Goal: Task Accomplishment & Management: Use online tool/utility

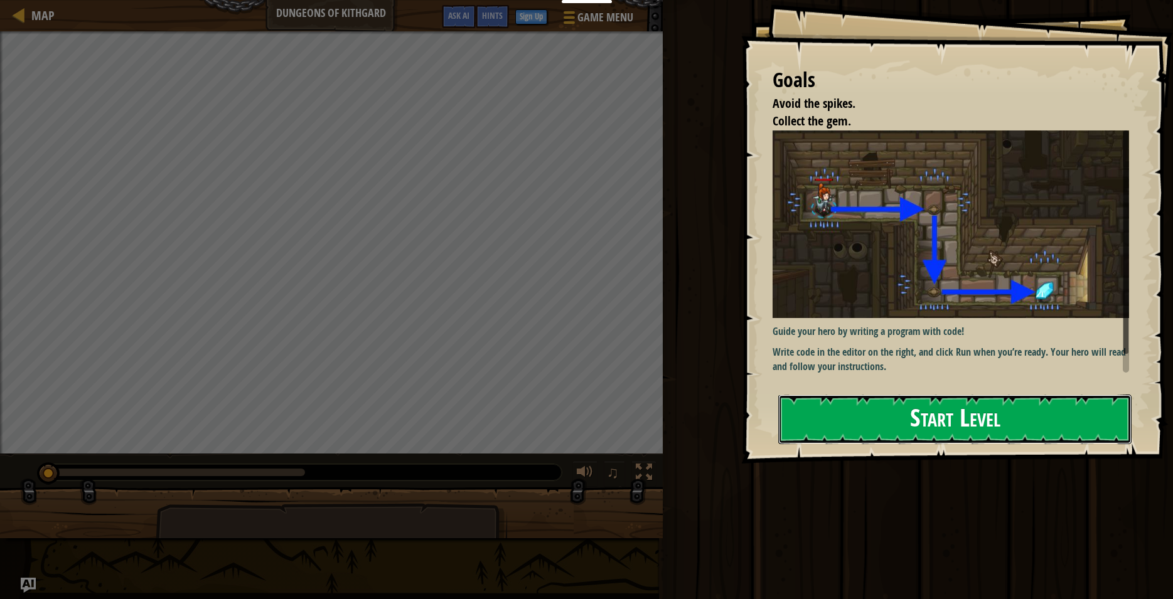
click at [926, 417] on button "Start Level" at bounding box center [954, 420] width 353 height 50
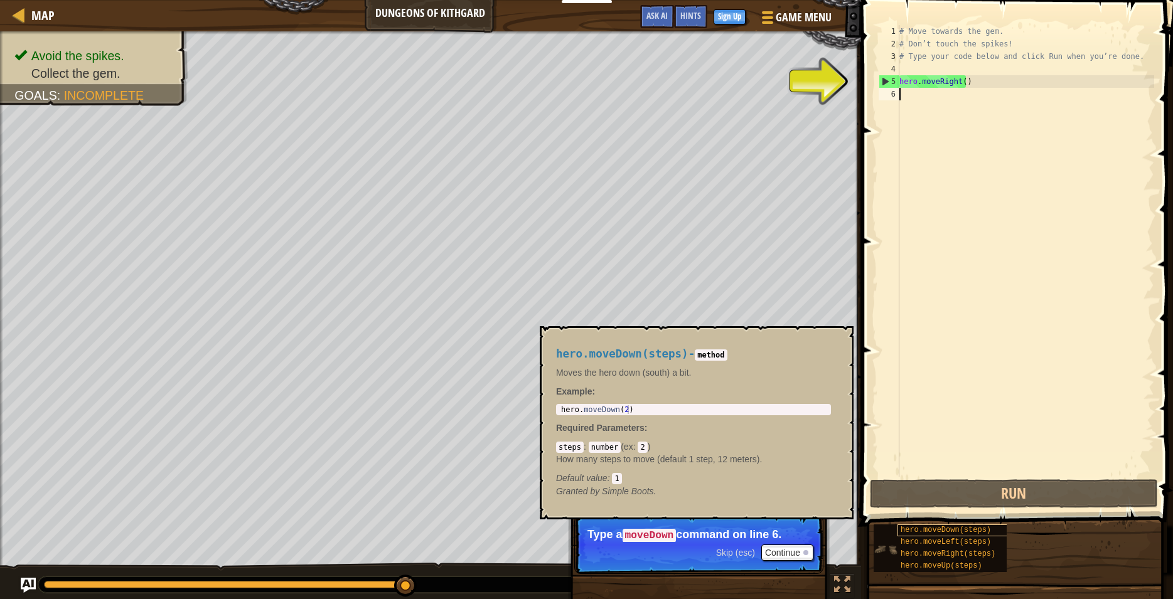
click at [928, 532] on span "hero.moveDown(steps)" at bounding box center [946, 530] width 90 height 9
click at [932, 532] on span "hero.moveDown(steps)" at bounding box center [946, 530] width 90 height 9
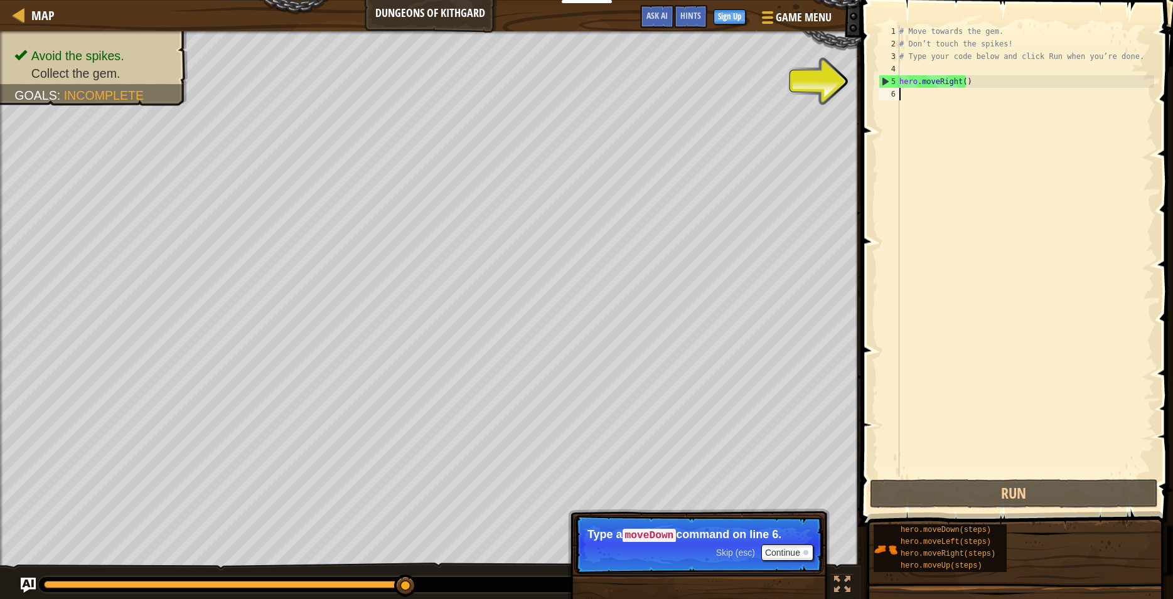
click at [911, 98] on div "# Move towards the gem. # Don’t touch the spikes! # Type your code below and cl…" at bounding box center [1025, 263] width 257 height 477
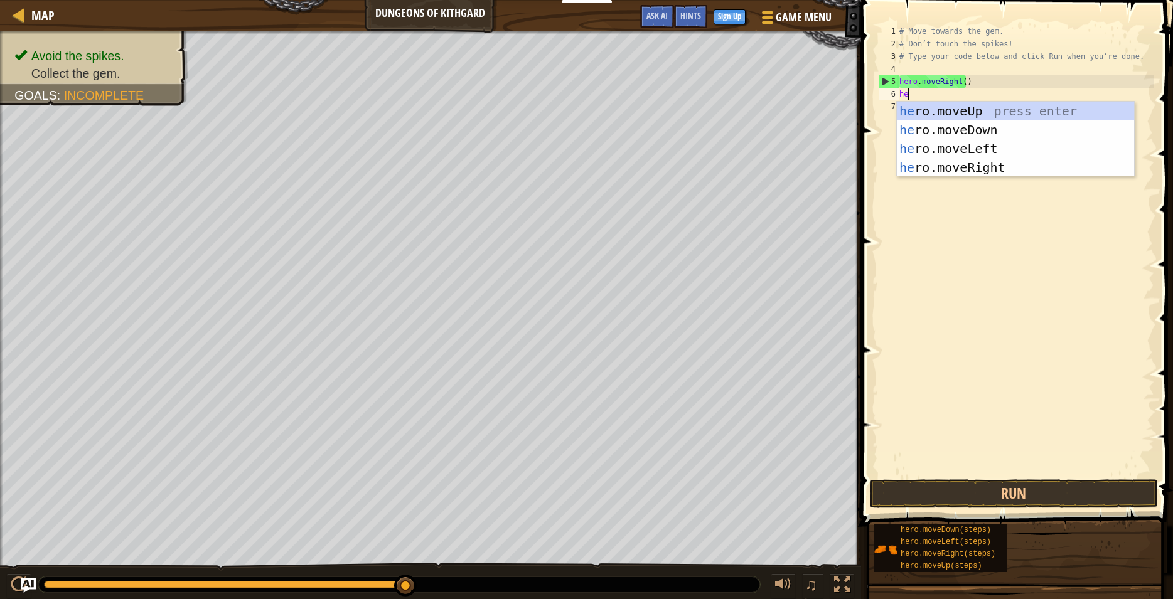
scroll to position [6, 1]
type textarea "hero"
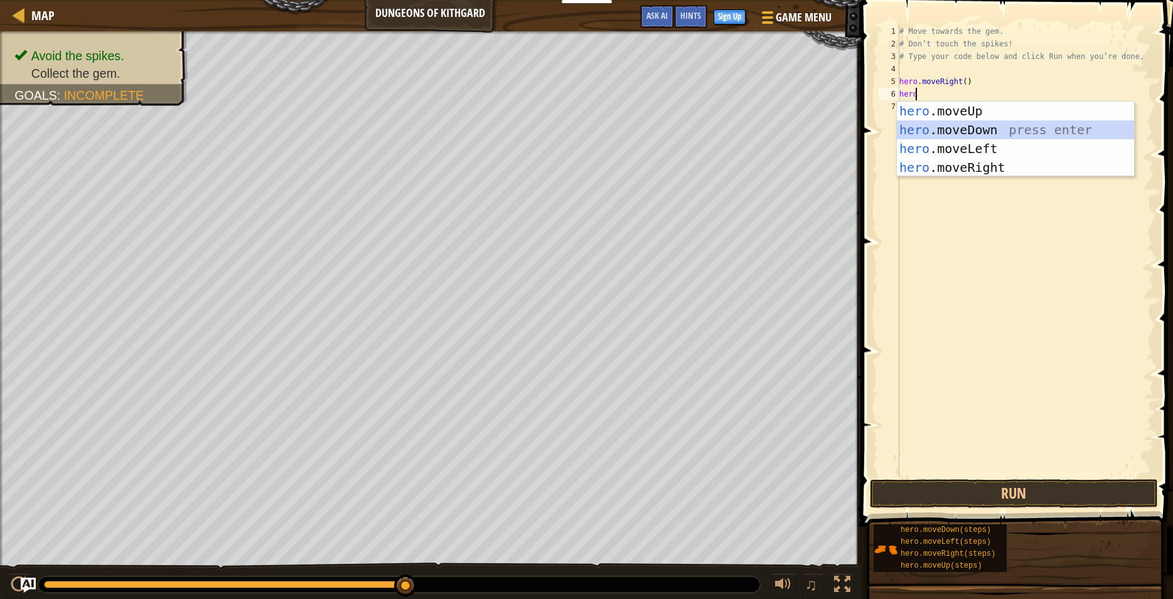
click at [954, 131] on div "hero .moveUp press enter hero .moveDown press enter hero .moveLeft press enter …" at bounding box center [1015, 158] width 237 height 113
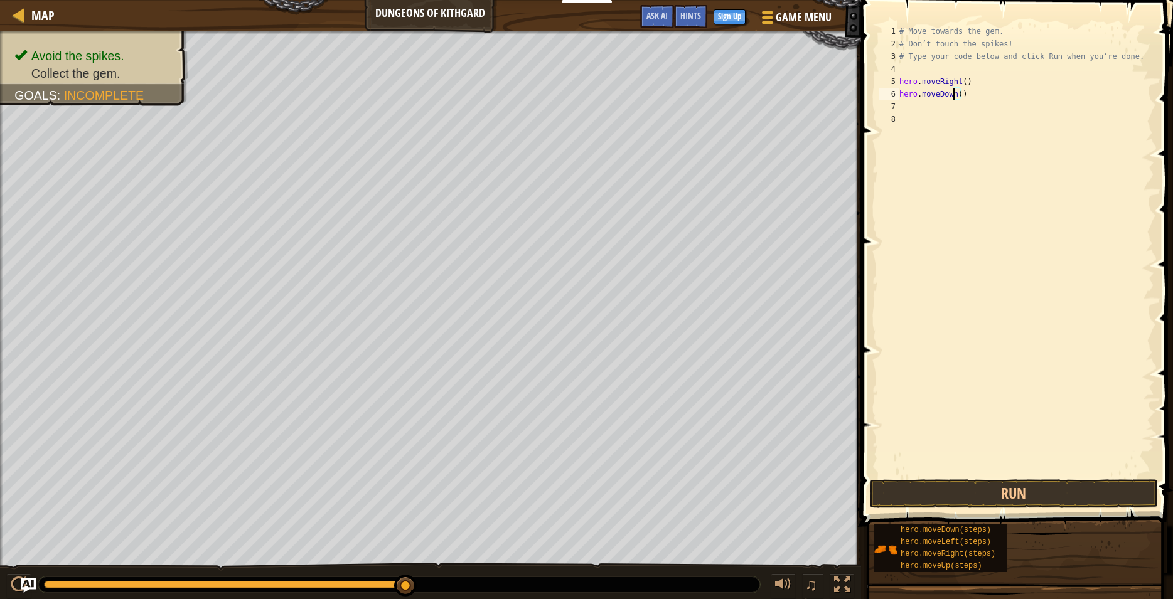
click at [955, 95] on div "# Move towards the gem. # Don’t touch the spikes! # Type your code below and cl…" at bounding box center [1025, 263] width 257 height 477
type textarea "hero.moveDown()"
click at [1009, 496] on button "Run" at bounding box center [1014, 494] width 288 height 29
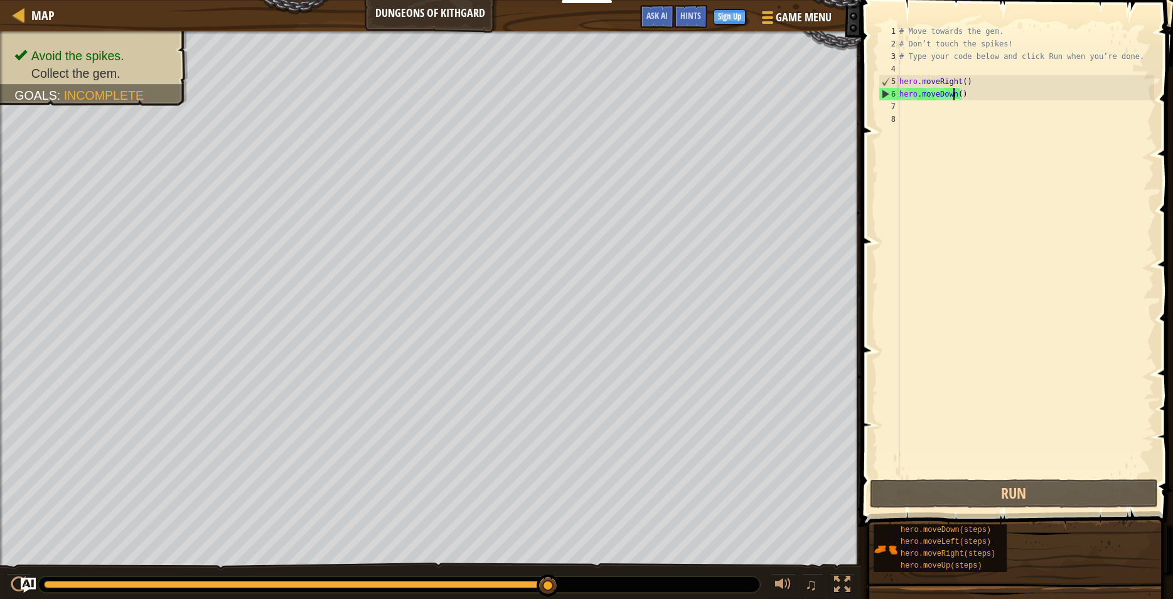
click at [930, 104] on div "# Move towards the gem. # Don’t touch the spikes! # Type your code below and cl…" at bounding box center [1025, 263] width 257 height 477
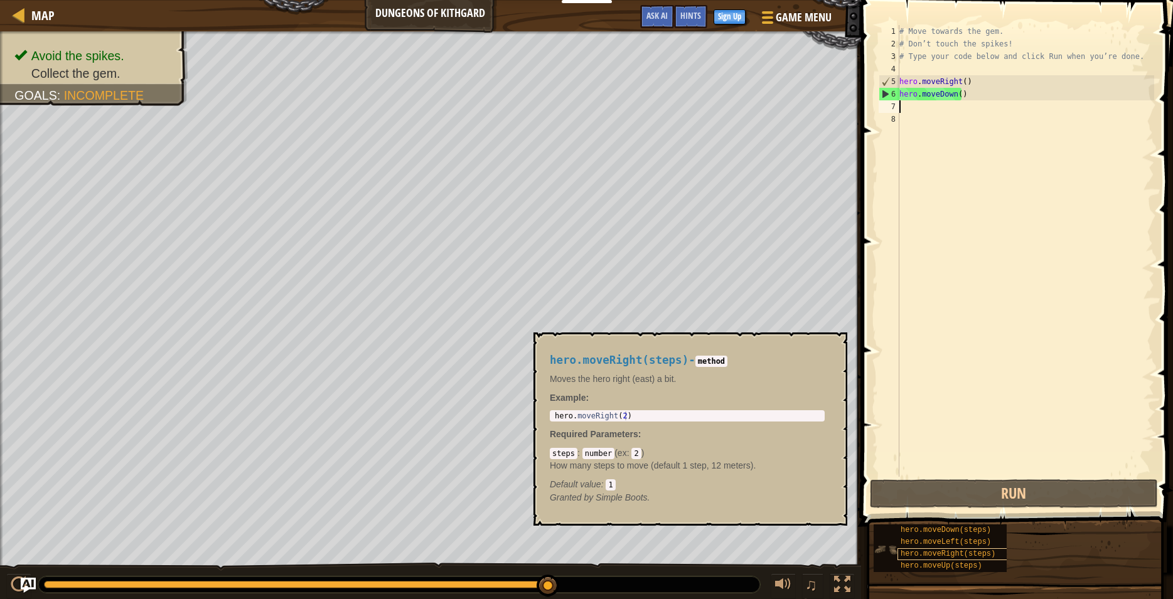
click at [952, 554] on span "hero.moveRight(steps)" at bounding box center [948, 554] width 95 height 9
click at [920, 109] on div "# Move towards the gem. # Don’t touch the spikes! # Type your code below and cl…" at bounding box center [1025, 263] width 257 height 477
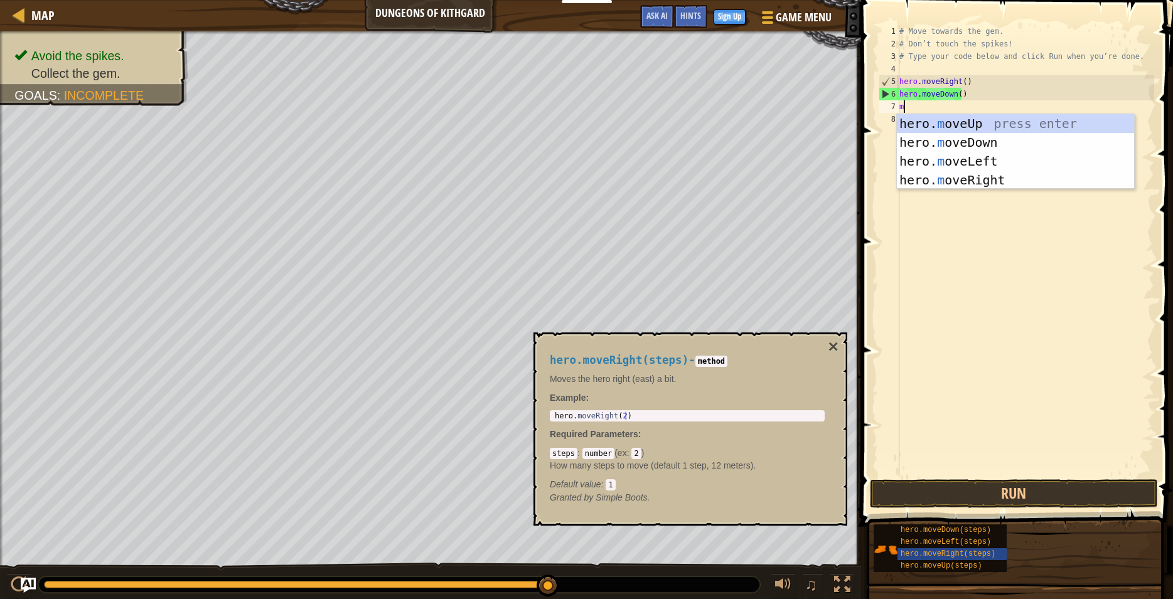
type textarea "mo"
click at [971, 175] on div "hero. mo veUp press enter hero. mo veDown press enter hero. mo veLeft press ent…" at bounding box center [1015, 170] width 237 height 113
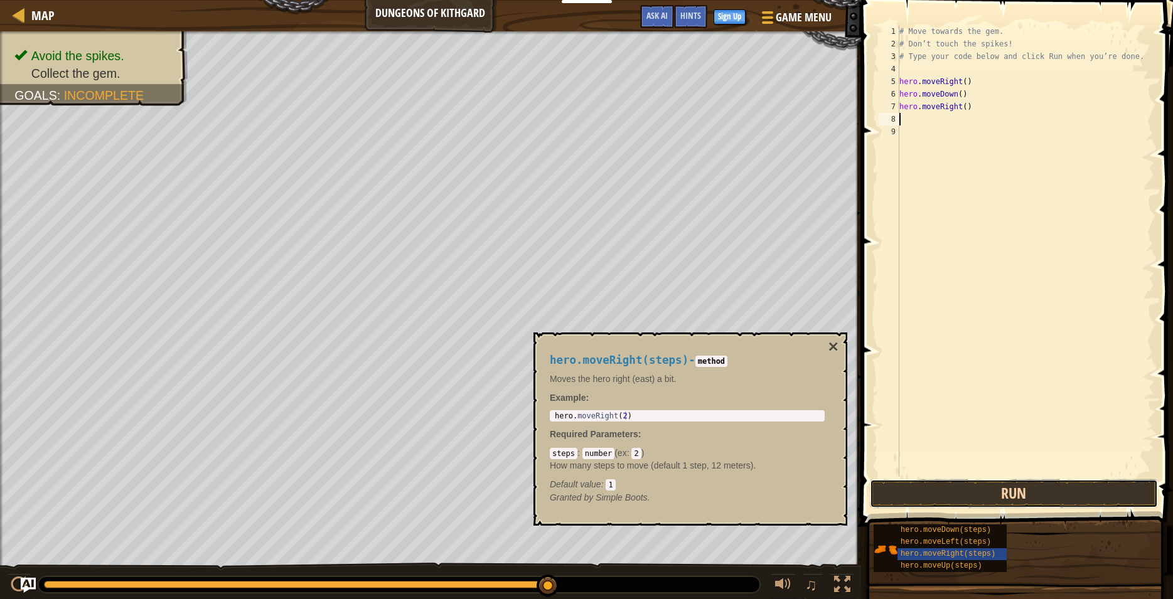
click at [980, 490] on button "Run" at bounding box center [1014, 494] width 288 height 29
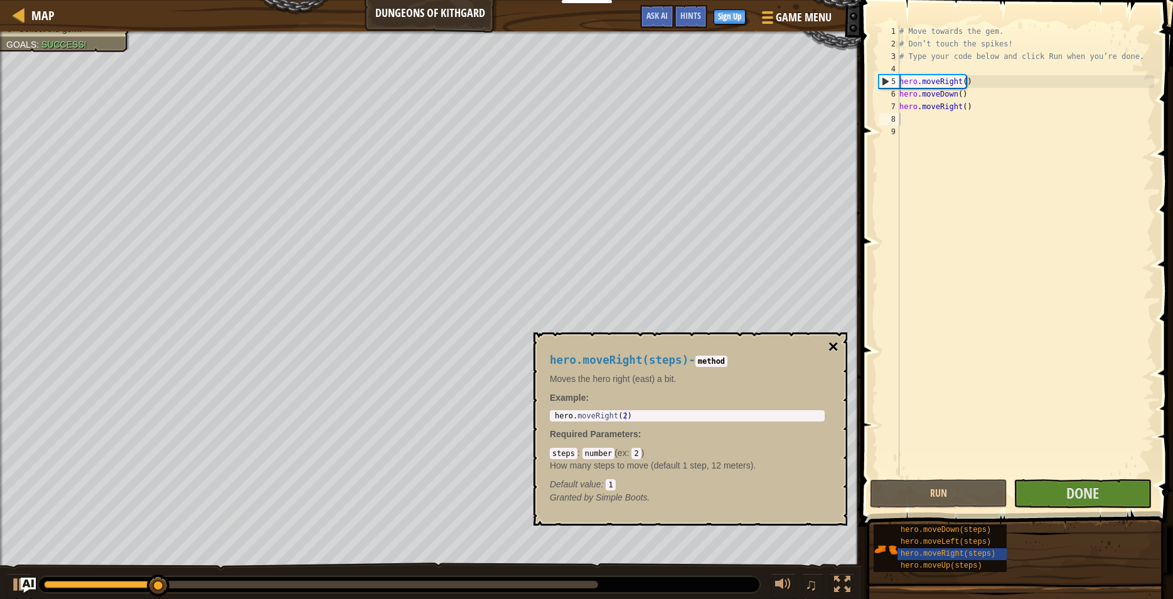
click at [834, 341] on button "×" at bounding box center [834, 347] width 10 height 18
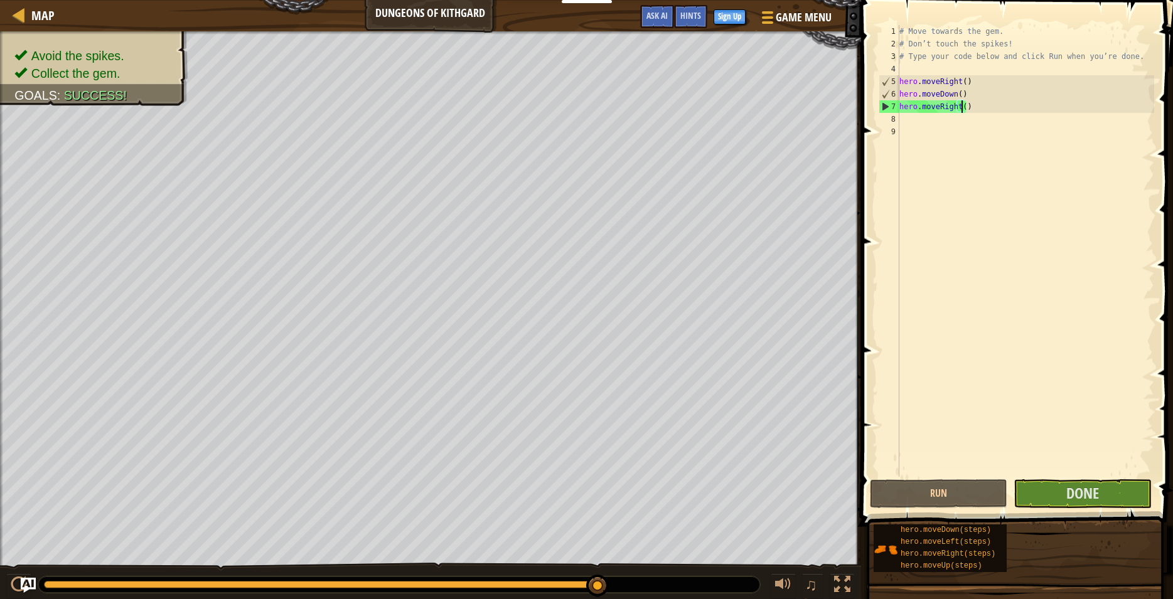
click at [960, 107] on div "# Move towards the gem. # Don’t touch the spikes! # Type your code below and cl…" at bounding box center [1025, 263] width 257 height 477
type textarea "hero.moveRight(2)"
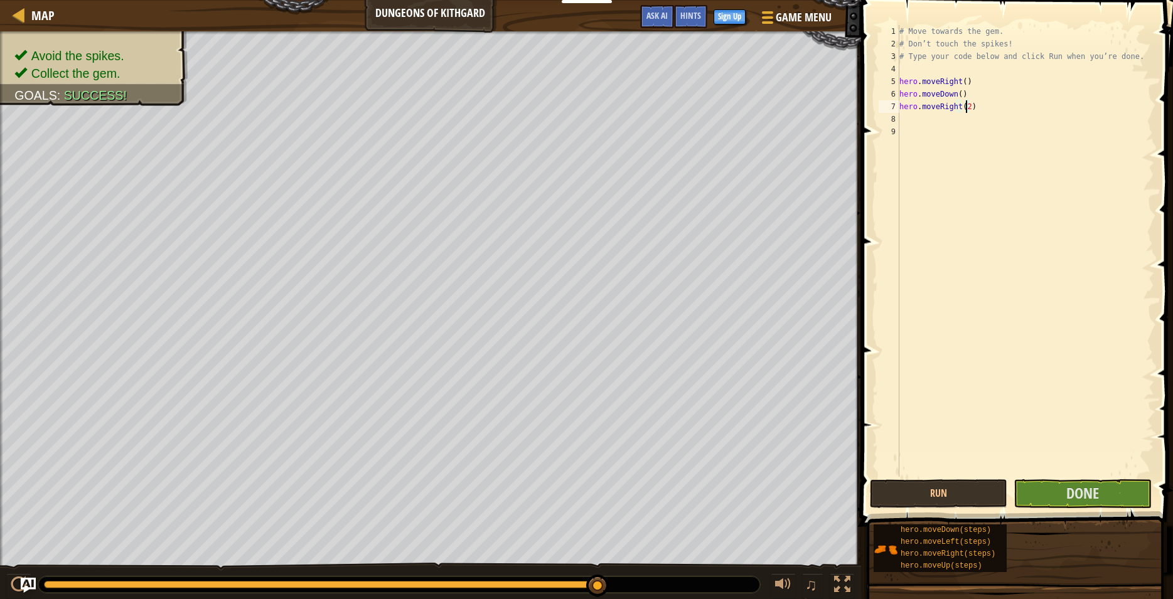
click at [1017, 282] on div "# Move towards the gem. # Don’t touch the spikes! # Type your code below and cl…" at bounding box center [1025, 263] width 257 height 477
click at [931, 490] on button "Run" at bounding box center [938, 494] width 137 height 29
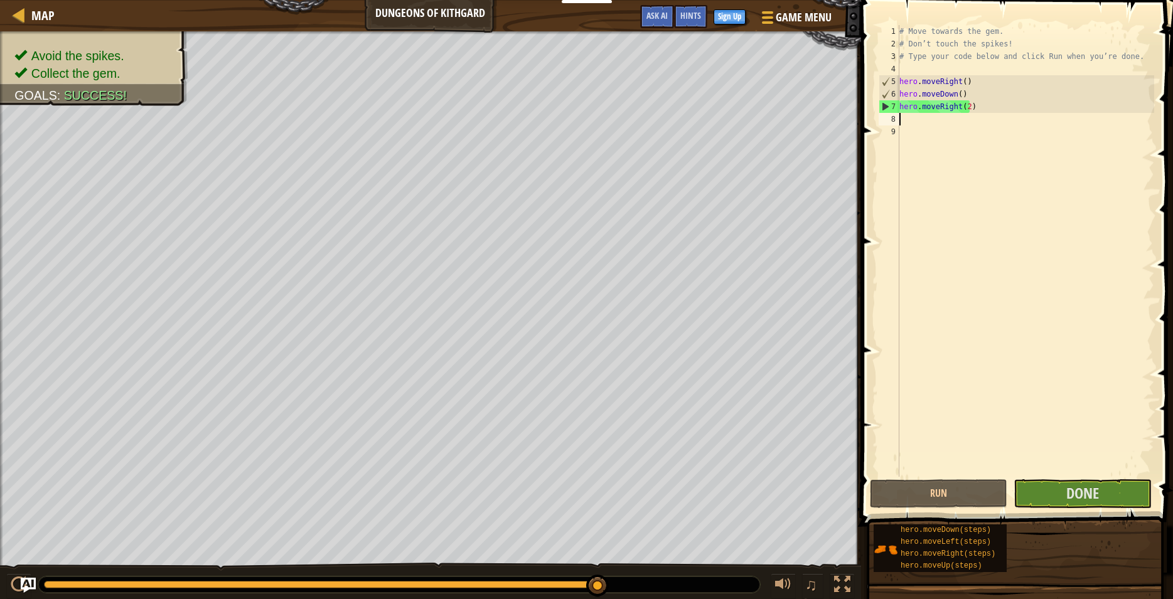
click at [917, 122] on div "# Move towards the gem. # Don’t touch the spikes! # Type your code below and cl…" at bounding box center [1025, 263] width 257 height 477
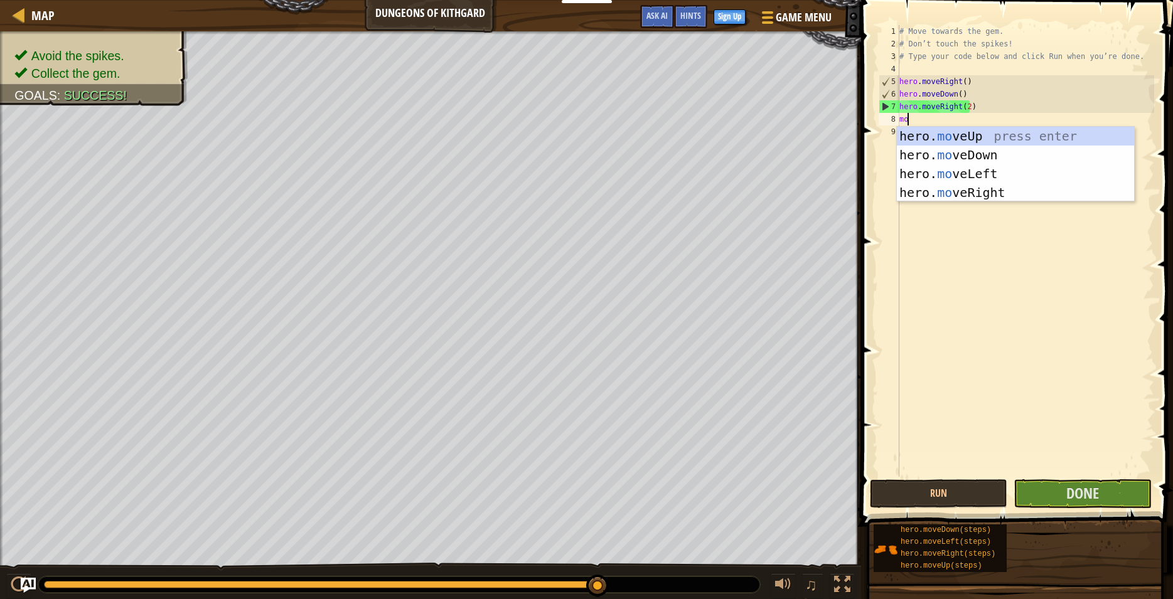
type textarea "move"
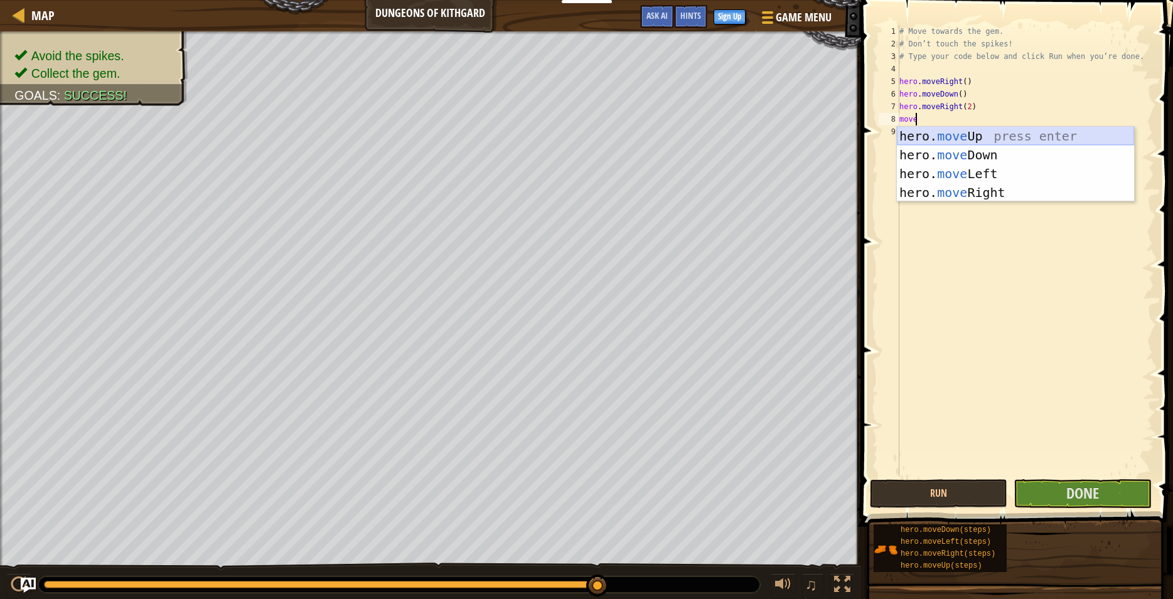
click at [970, 136] on div "hero. move Up press enter hero. move Down press enter hero. move Left press ent…" at bounding box center [1015, 183] width 237 height 113
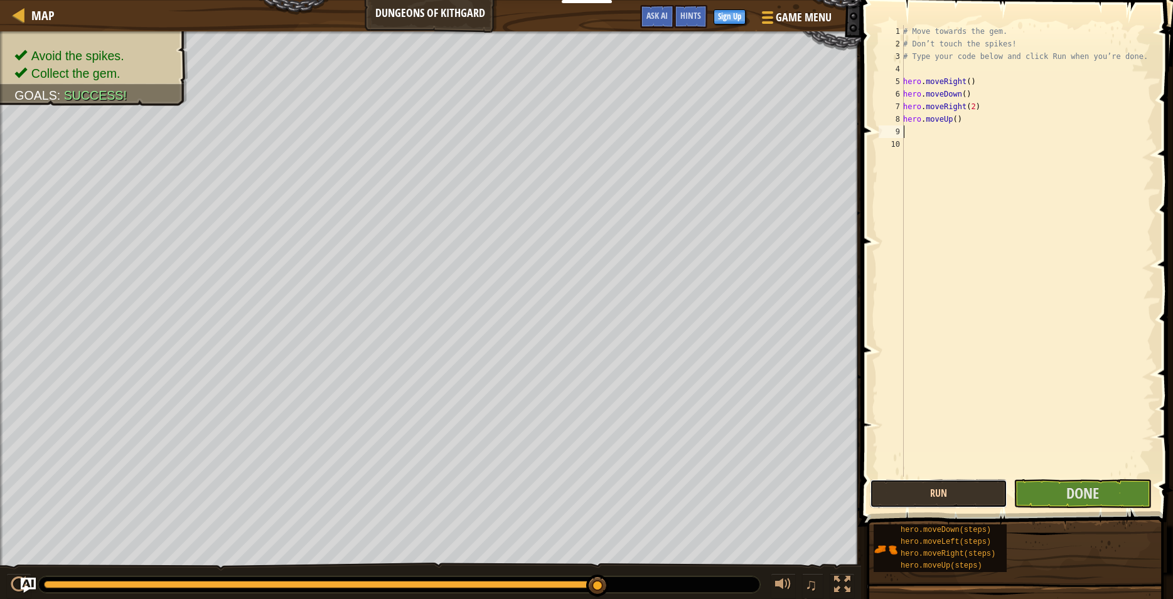
click at [957, 491] on button "Run" at bounding box center [938, 494] width 137 height 29
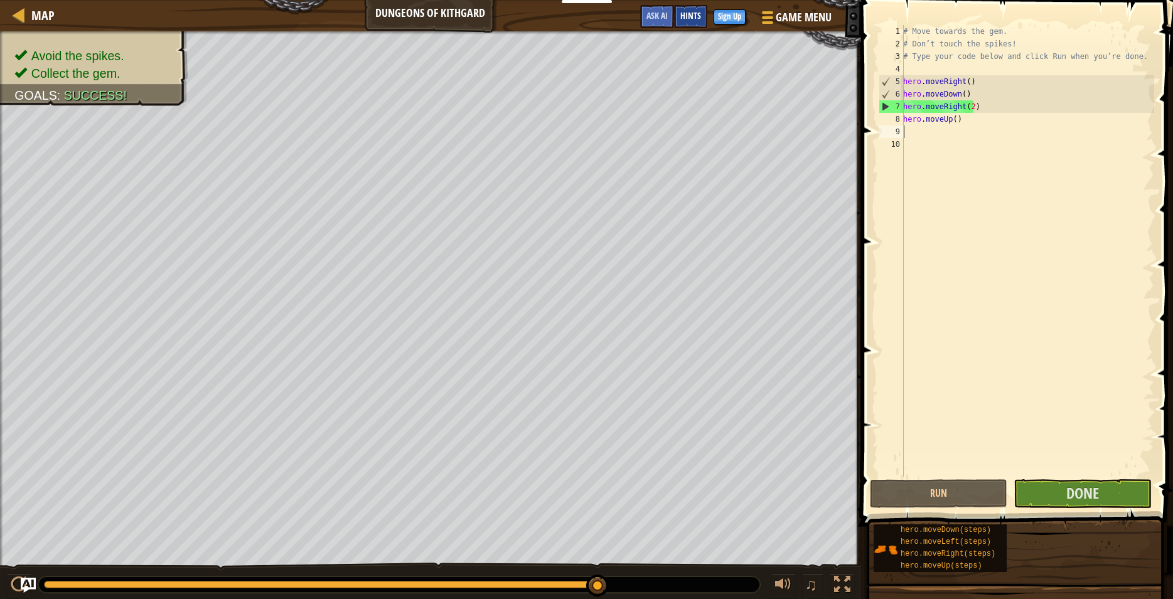
click at [685, 14] on span "Hints" at bounding box center [690, 15] width 21 height 12
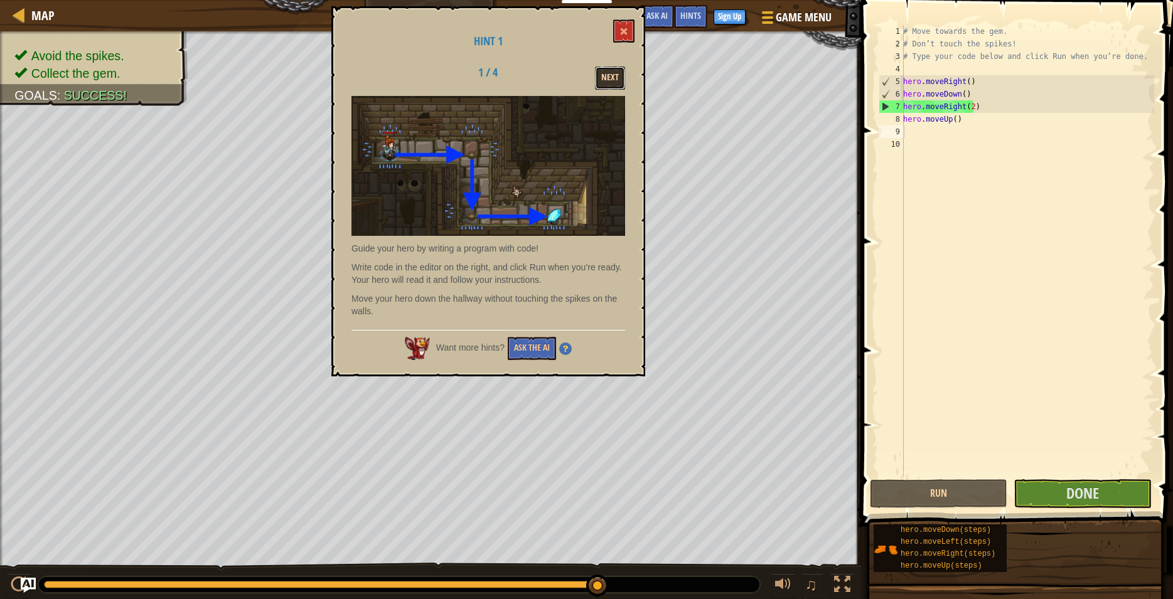
click at [601, 81] on button "Next" at bounding box center [610, 78] width 30 height 23
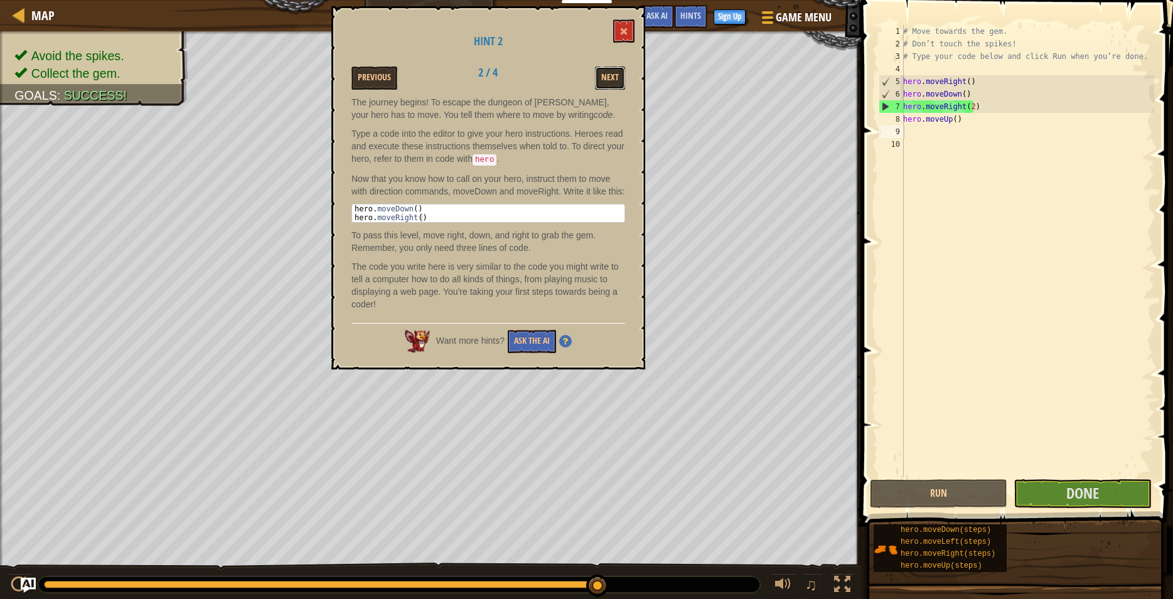
click at [601, 81] on button "Next" at bounding box center [610, 78] width 30 height 23
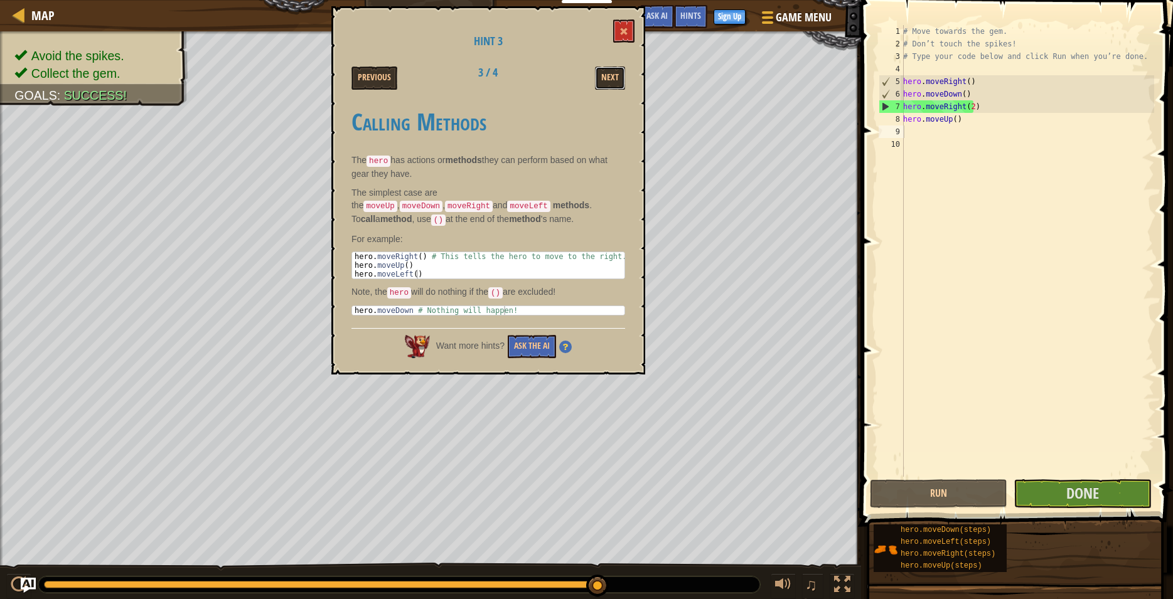
click at [601, 81] on button "Next" at bounding box center [610, 78] width 30 height 23
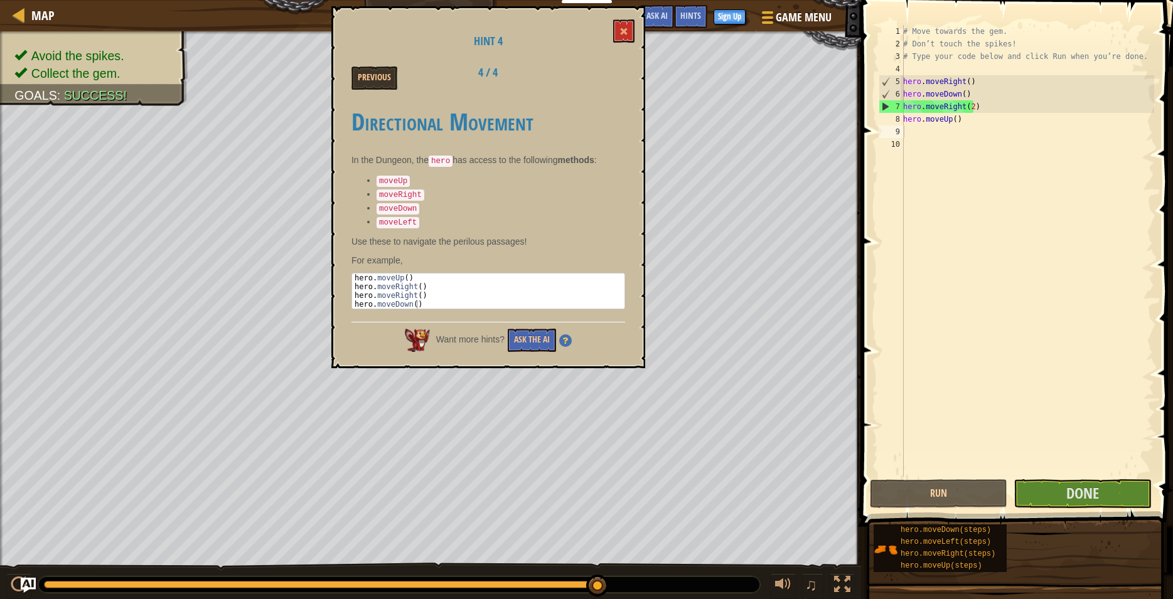
click at [601, 81] on div "Previous 4 / 4" at bounding box center [488, 78] width 293 height 23
click at [623, 31] on span at bounding box center [624, 31] width 9 height 9
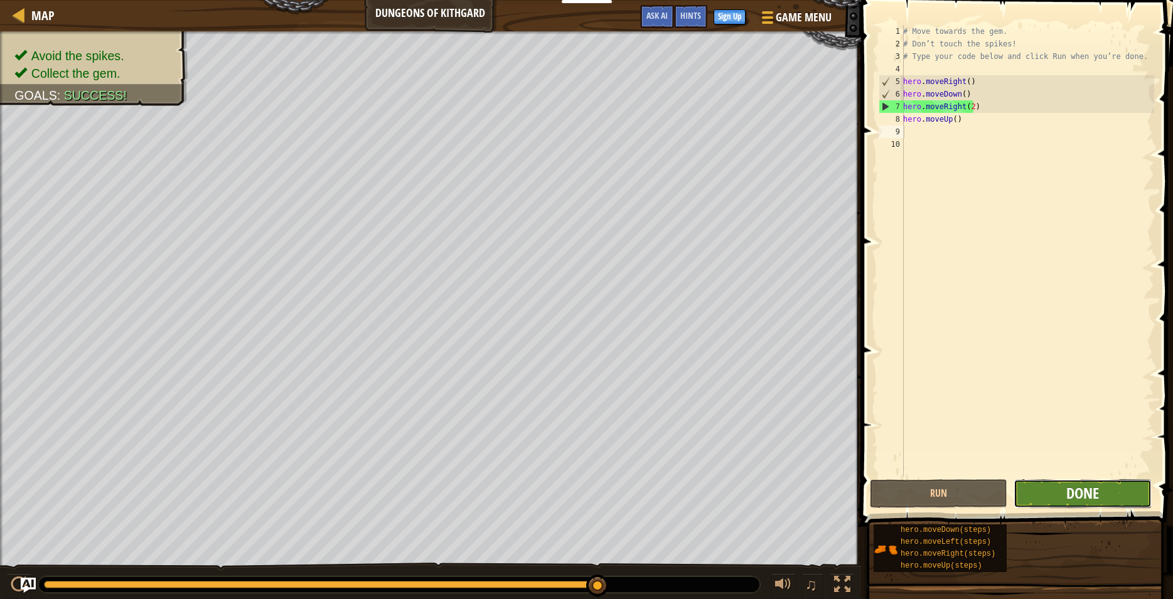
click at [1071, 496] on span "Done" at bounding box center [1082, 493] width 33 height 20
